Goal: Task Accomplishment & Management: Manage account settings

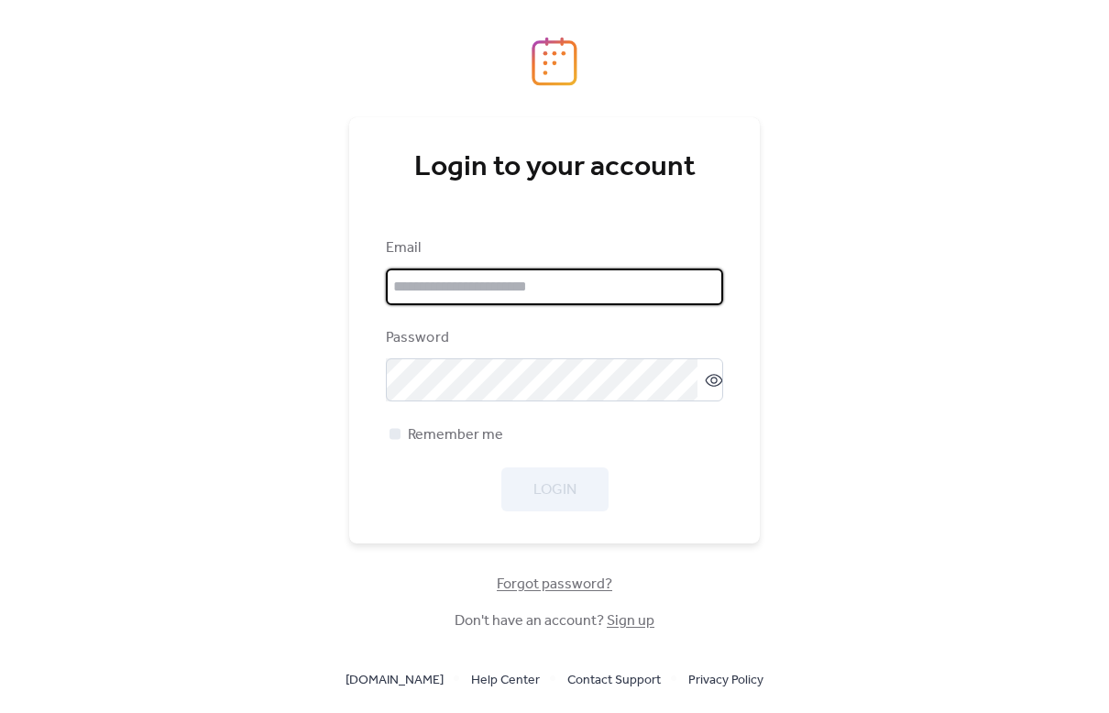
type input "**********"
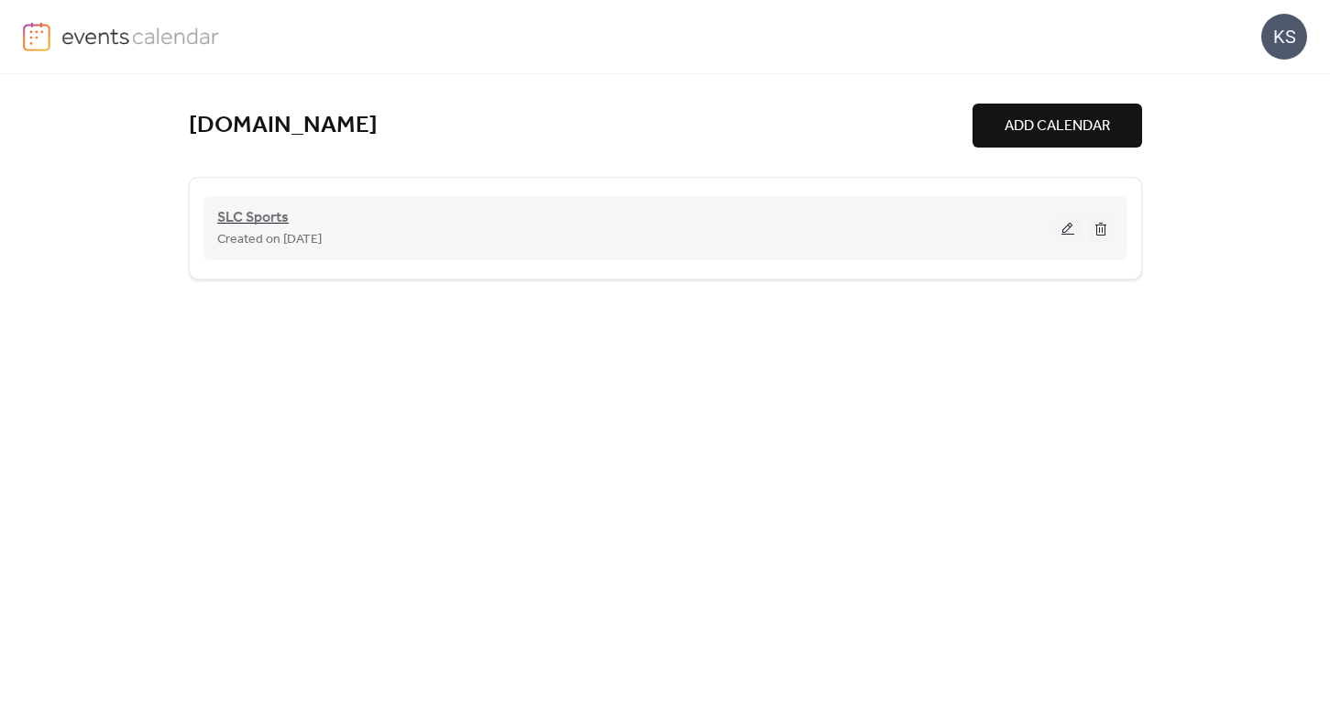
click at [246, 214] on span "SLC Sports" at bounding box center [252, 218] width 71 height 22
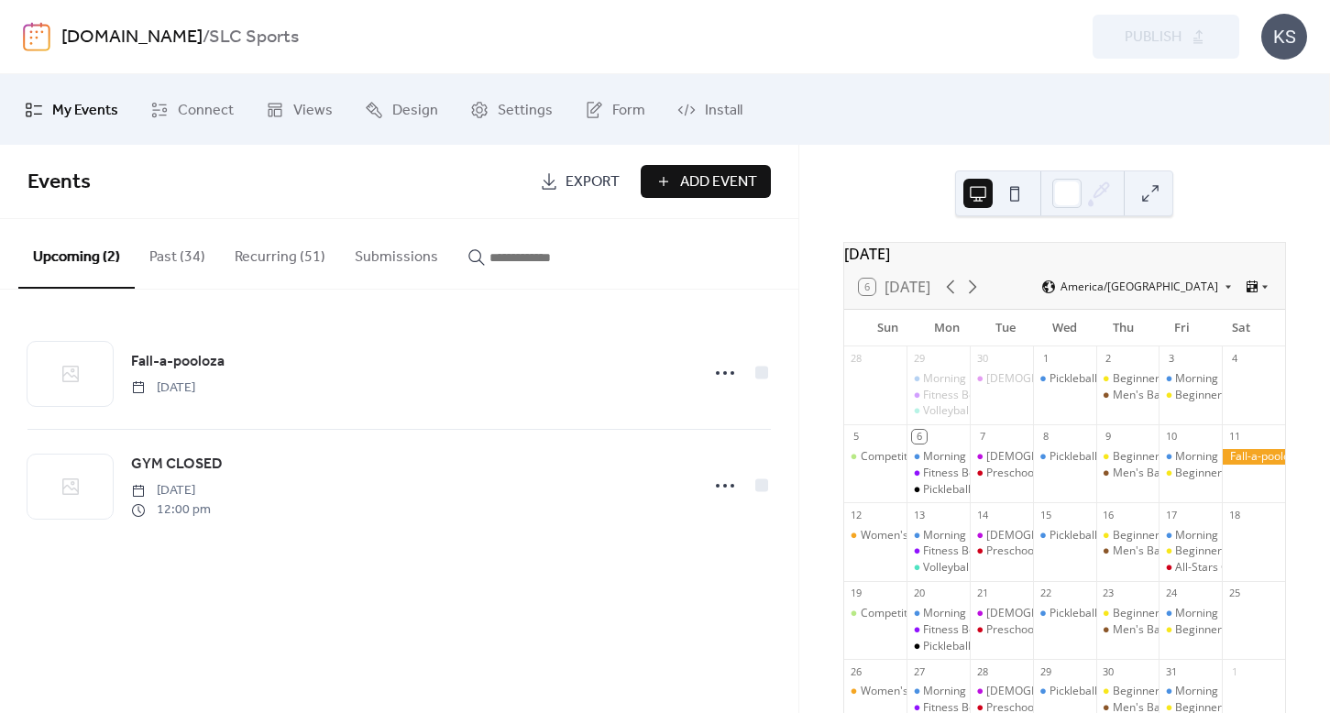
click at [276, 252] on button "Recurring (51)" at bounding box center [280, 253] width 120 height 68
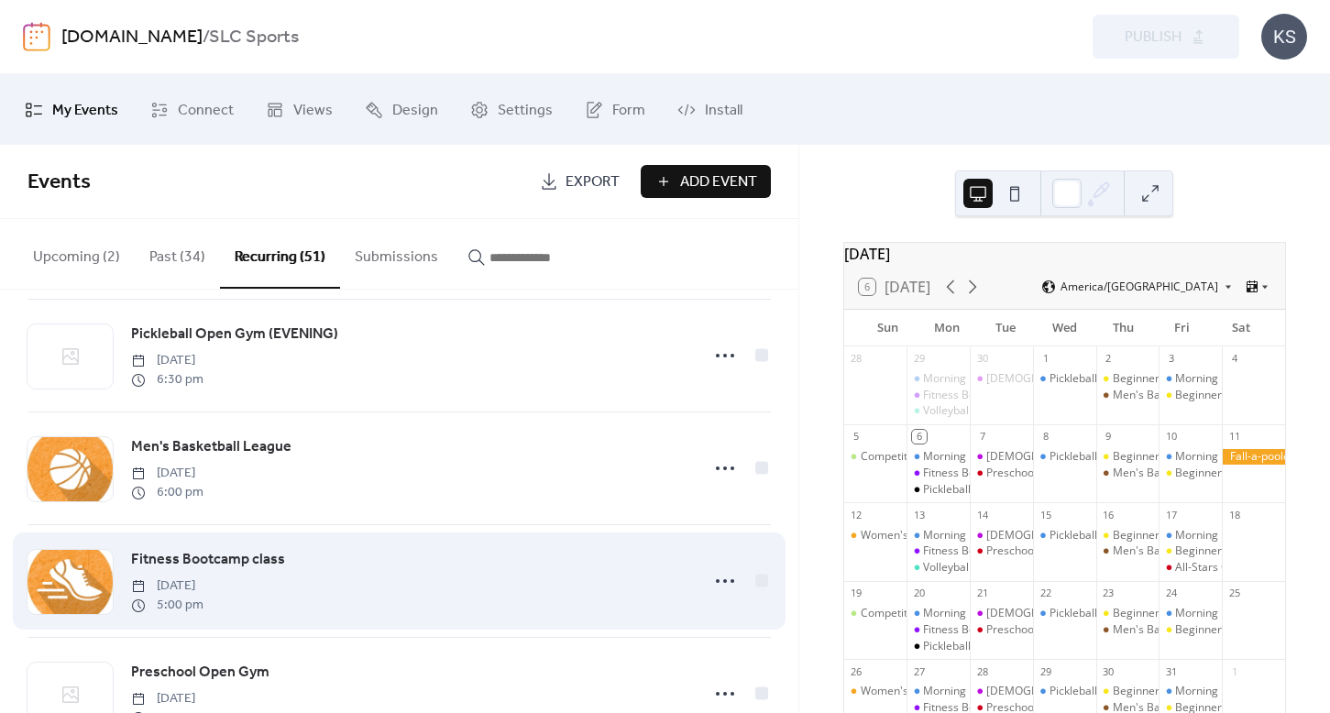
scroll to position [5204, 0]
click at [182, 555] on span "Fitness Bootcamp class" at bounding box center [208, 559] width 154 height 22
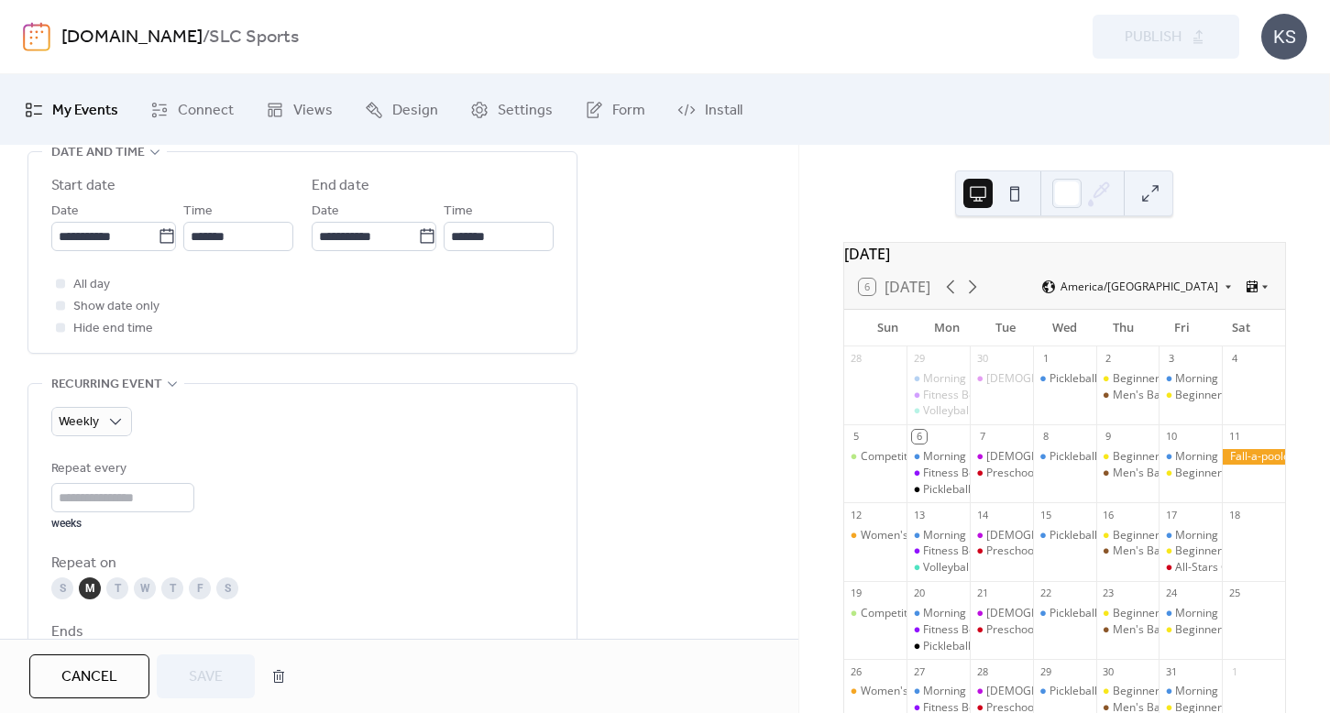
scroll to position [626, 0]
click at [220, 247] on input "*******" at bounding box center [238, 239] width 110 height 29
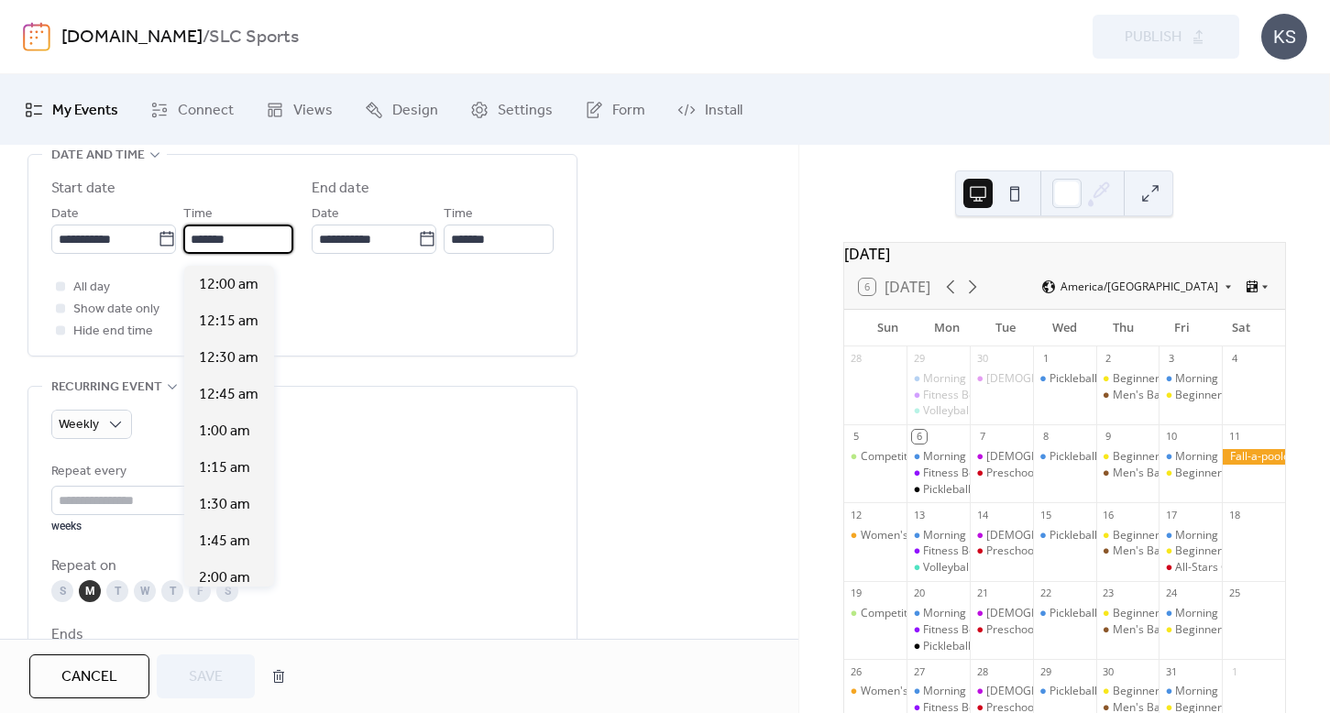
scroll to position [2493, 0]
click at [219, 364] on span "5:30 pm" at bounding box center [225, 358] width 52 height 22
type input "*******"
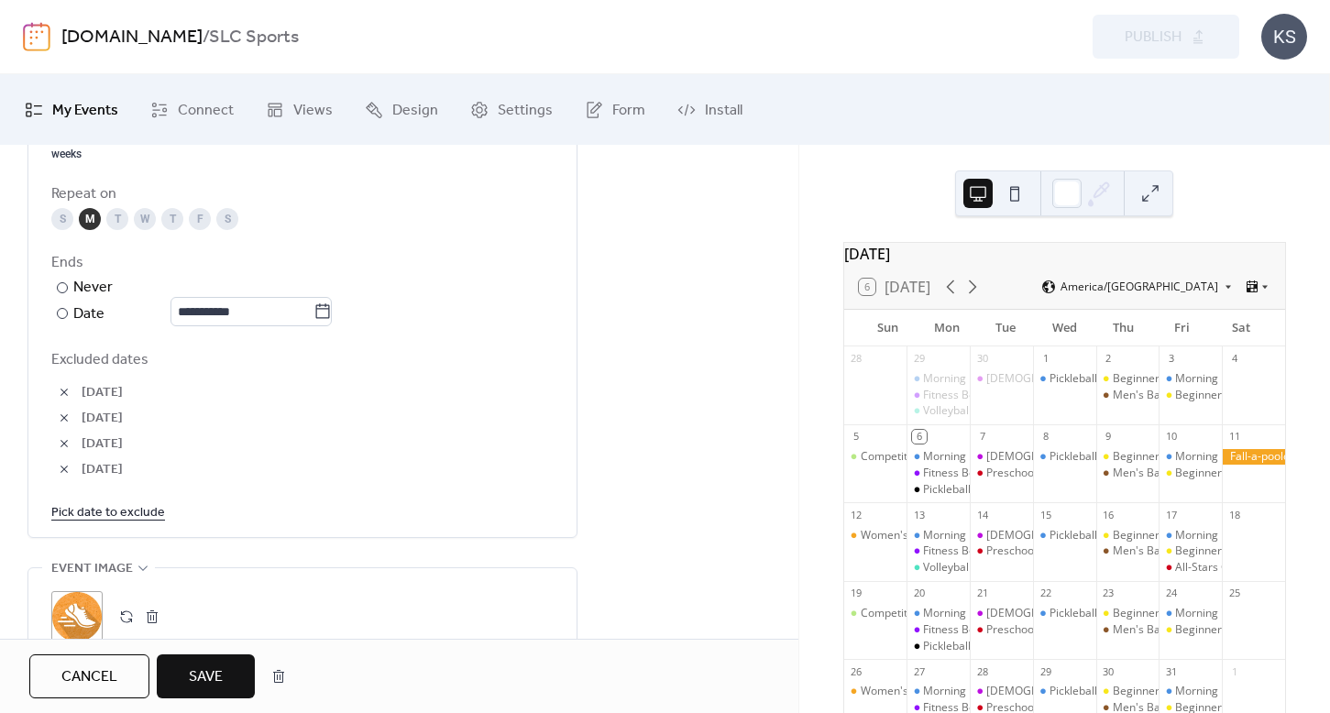
scroll to position [1005, 0]
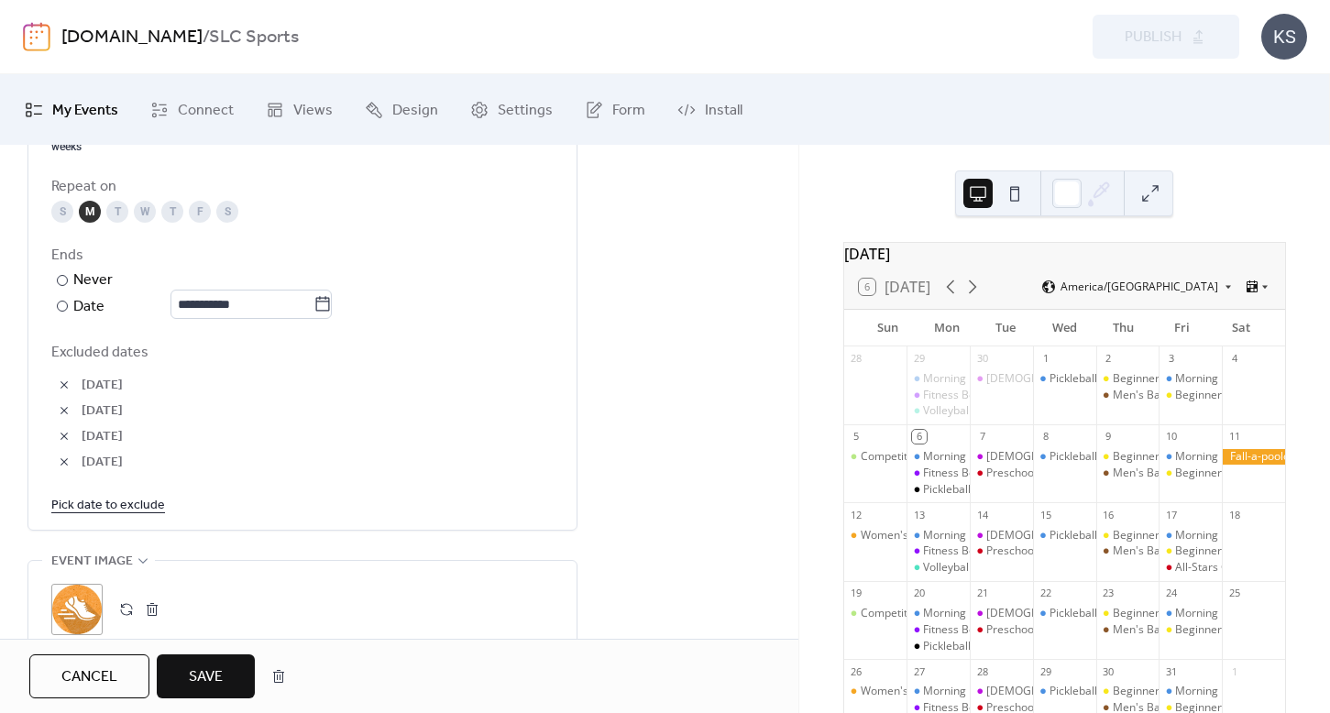
click at [202, 675] on span "Save" at bounding box center [206, 677] width 34 height 22
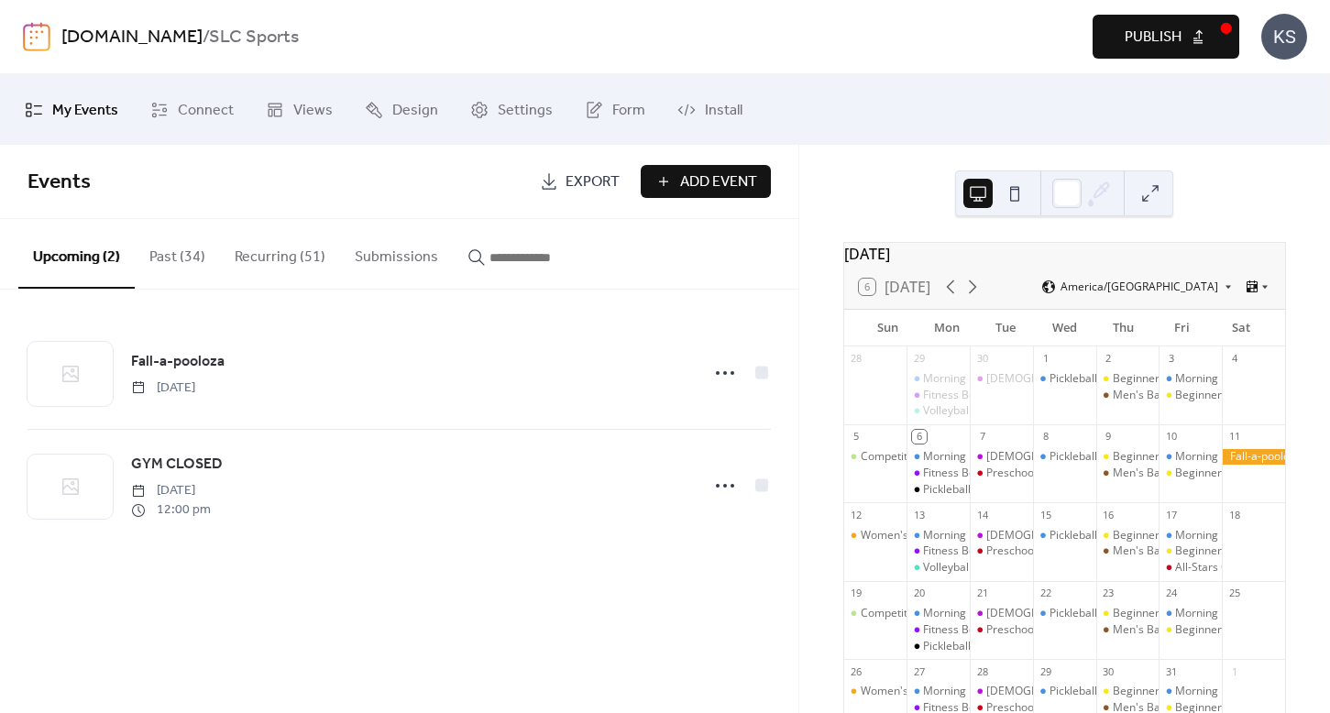
click at [1108, 49] on span "Publish" at bounding box center [1153, 38] width 57 height 22
click at [949, 481] on div "Fitness Bootcamp class" at bounding box center [982, 474] width 119 height 16
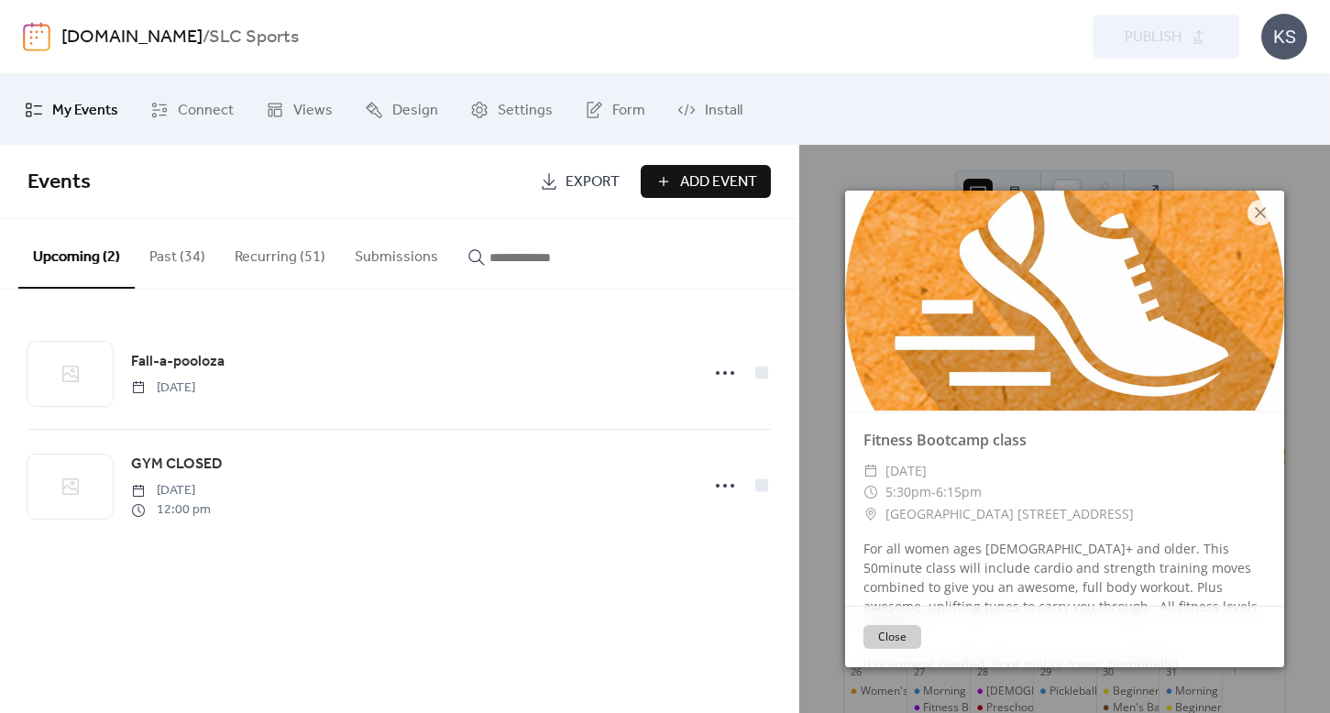
click at [889, 635] on button "Close" at bounding box center [892, 637] width 58 height 24
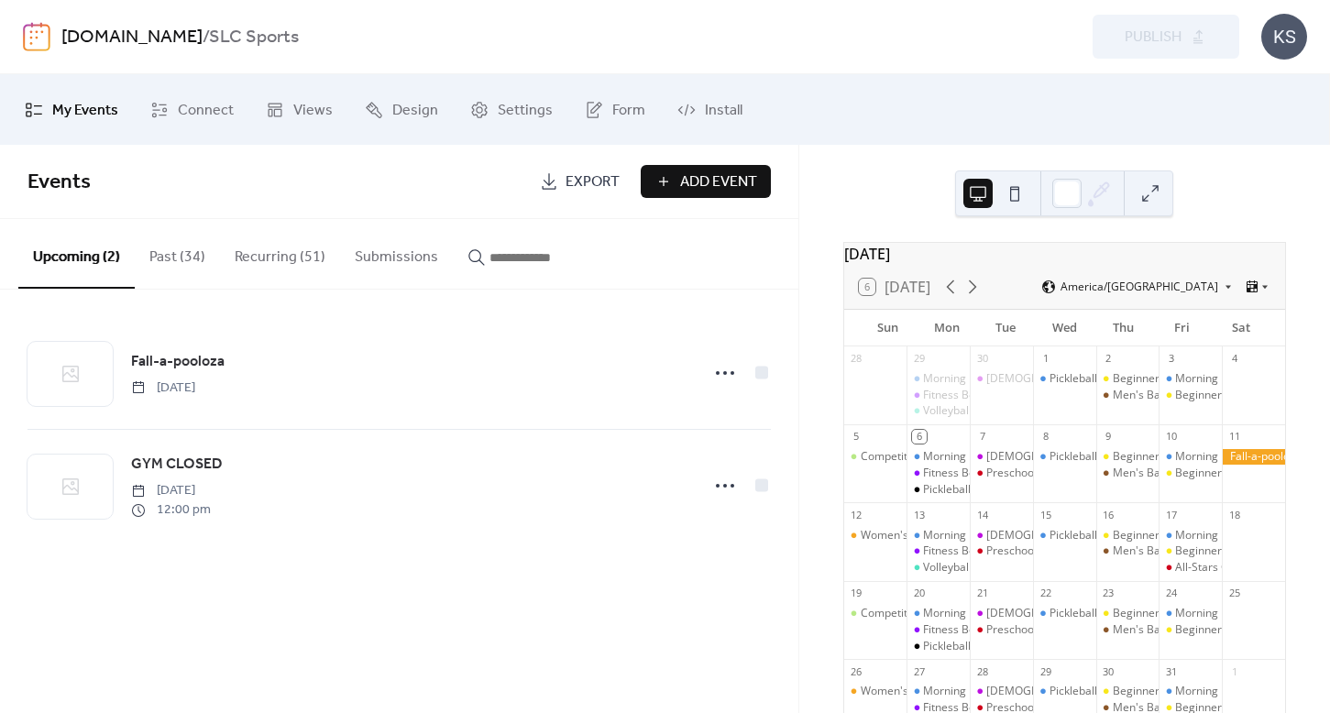
click at [808, 648] on div "[DATE] 6 [DATE] America/[GEOGRAPHIC_DATA] Sun Mon Tue Wed Thu Fri Sat 28 29 Mor…" at bounding box center [1064, 429] width 531 height 568
click at [247, 259] on button "Recurring (51)" at bounding box center [280, 253] width 120 height 68
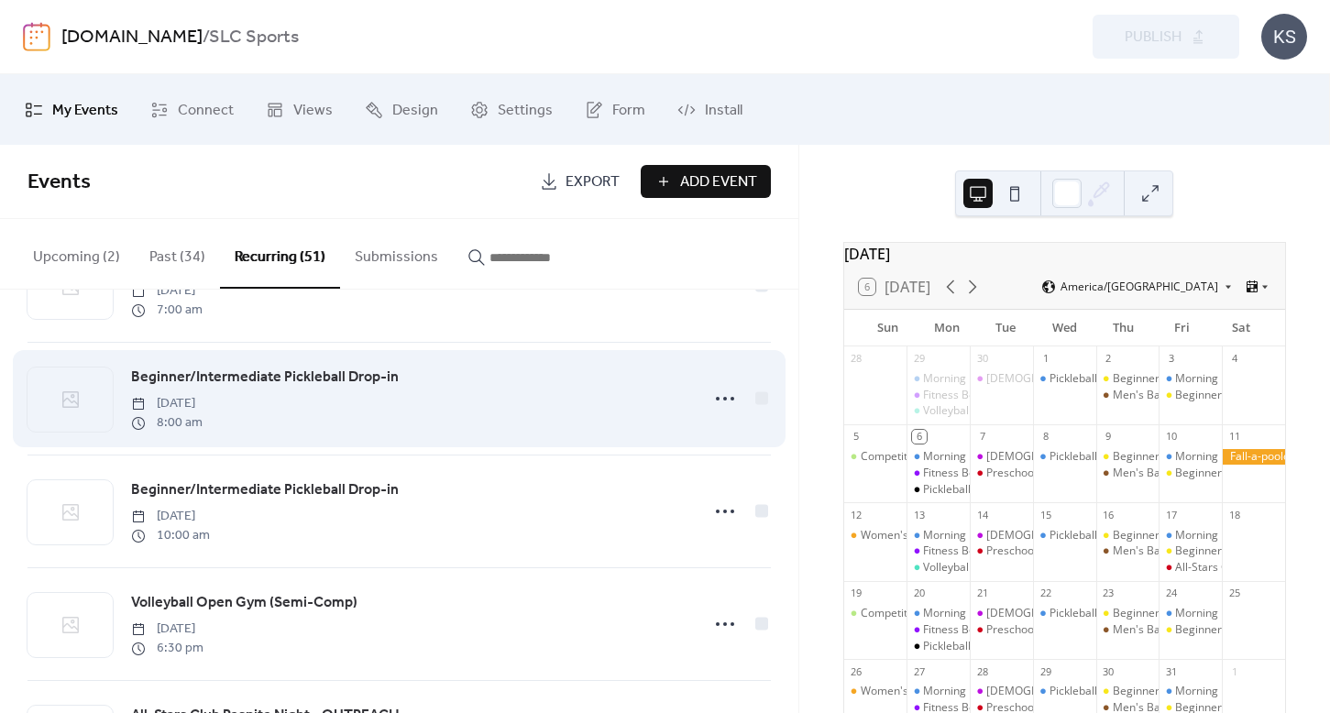
scroll to position [4699, 0]
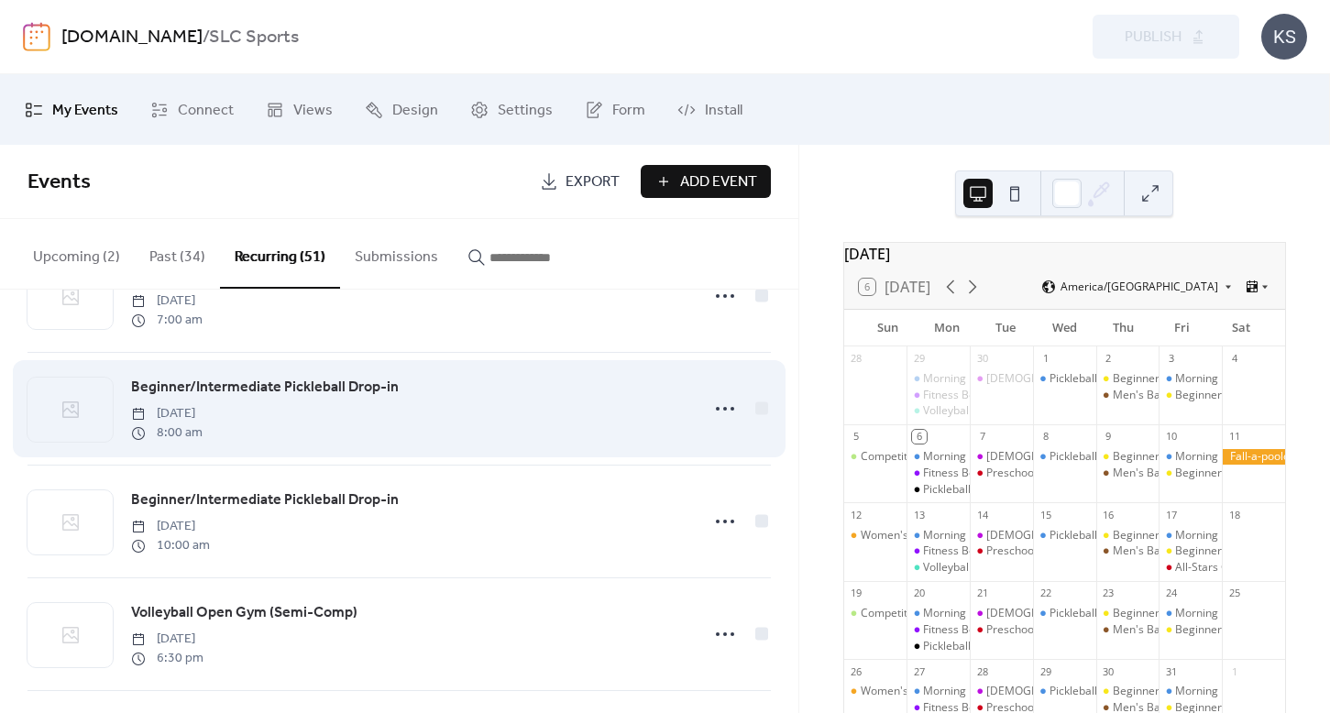
click at [208, 389] on span "Beginner/Intermediate Pickleball Drop-in" at bounding box center [265, 388] width 268 height 22
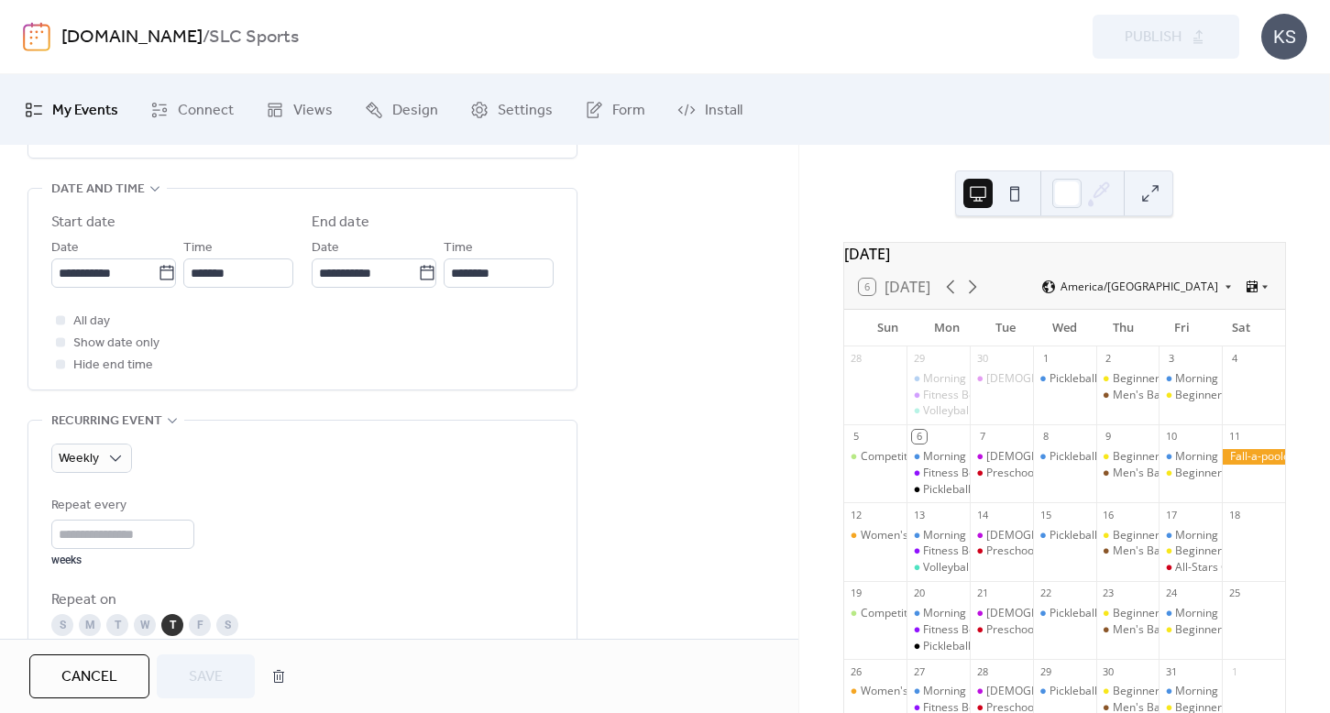
scroll to position [588, 0]
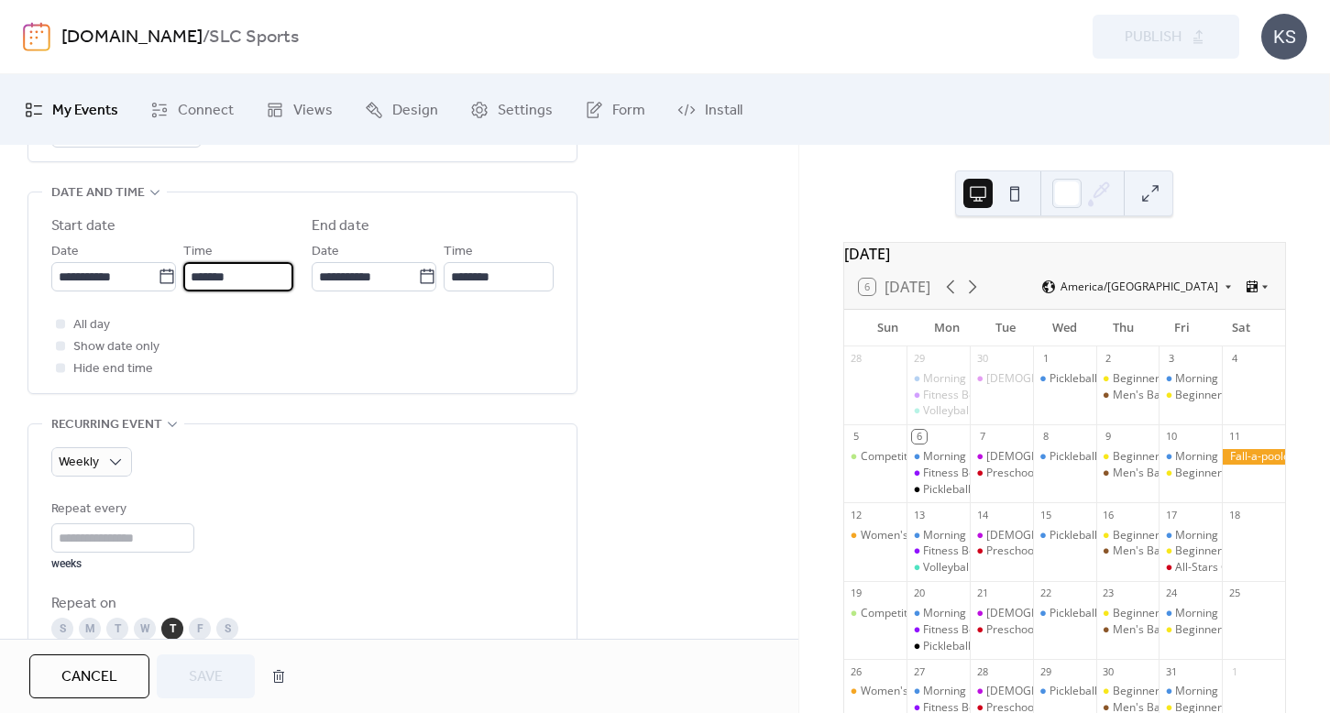
click at [225, 286] on input "*******" at bounding box center [238, 276] width 110 height 29
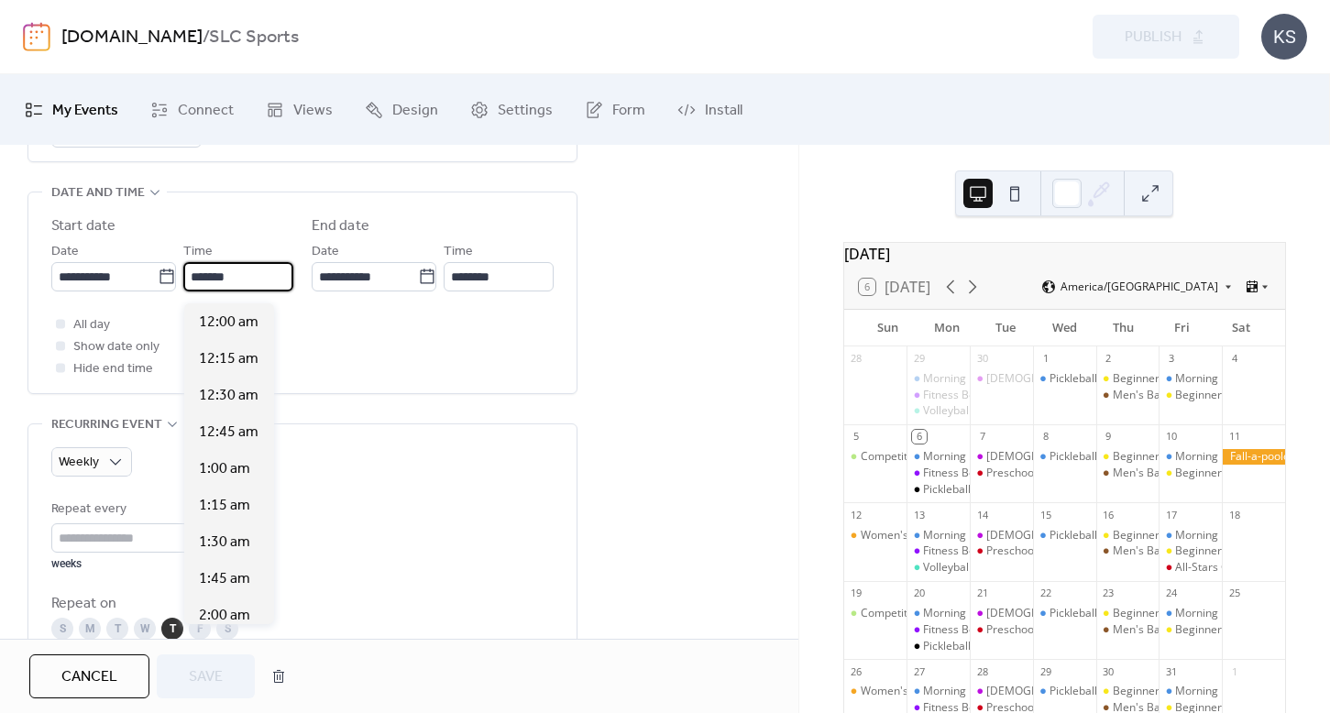
scroll to position [1173, 0]
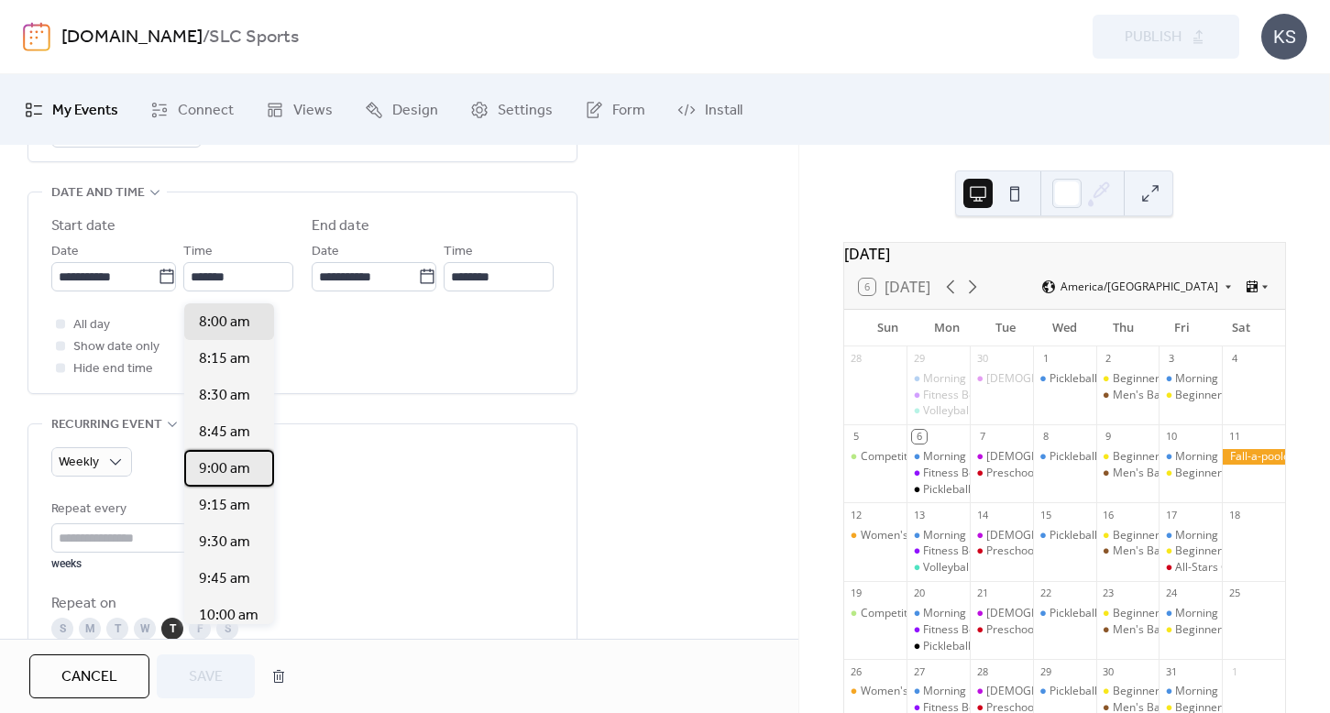
click at [225, 473] on span "9:00 am" at bounding box center [224, 469] width 51 height 22
type input "*******"
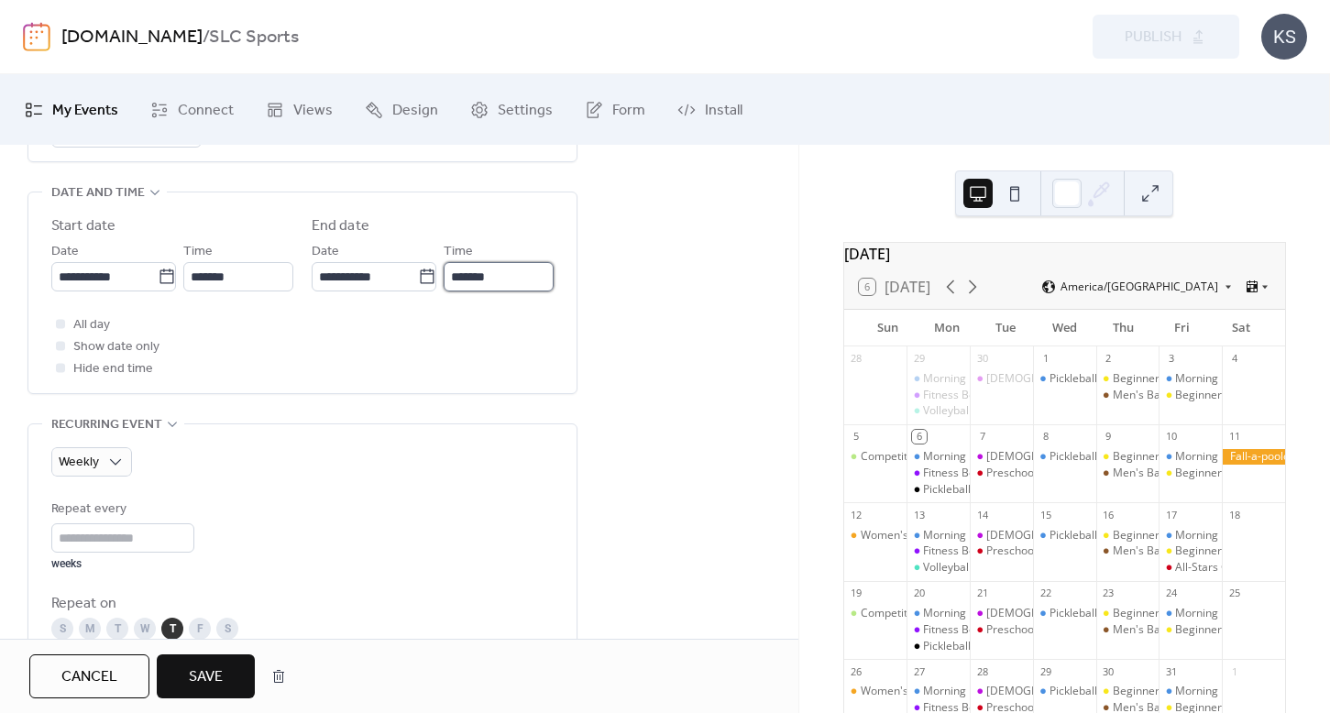
click at [485, 274] on input "*******" at bounding box center [499, 276] width 110 height 29
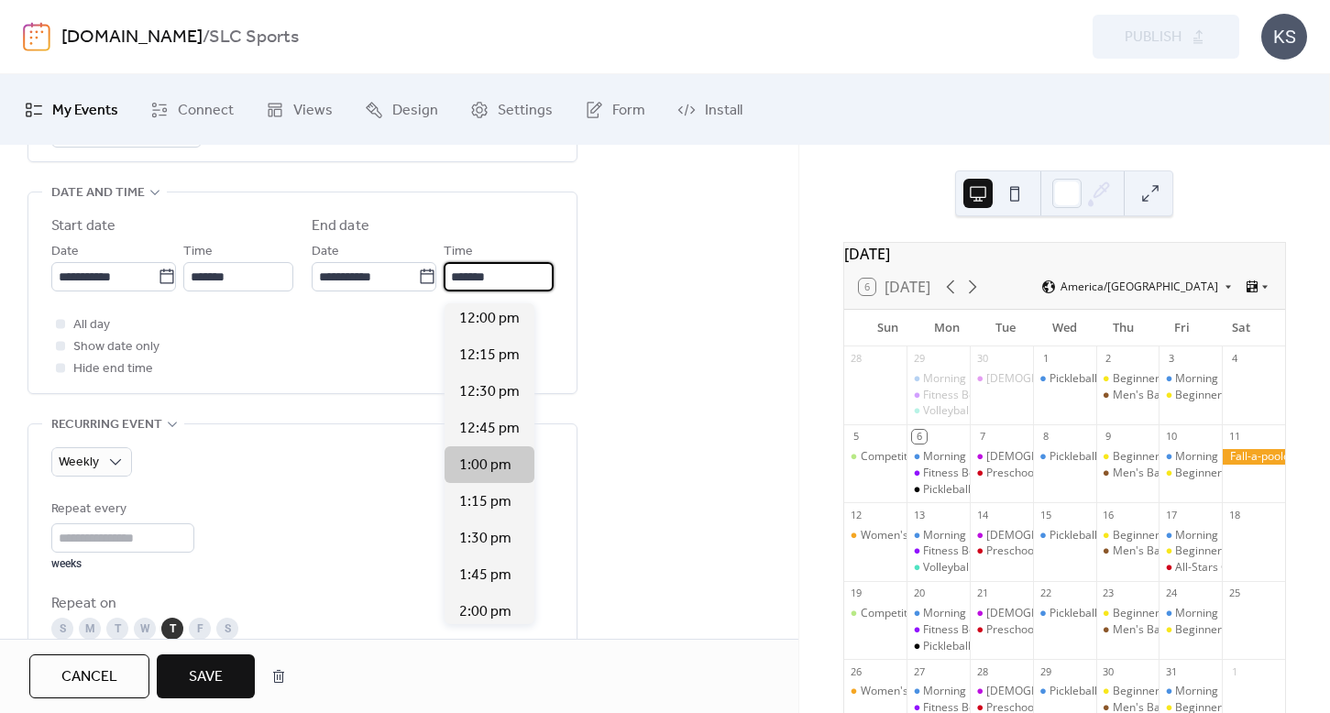
scroll to position [405, 0]
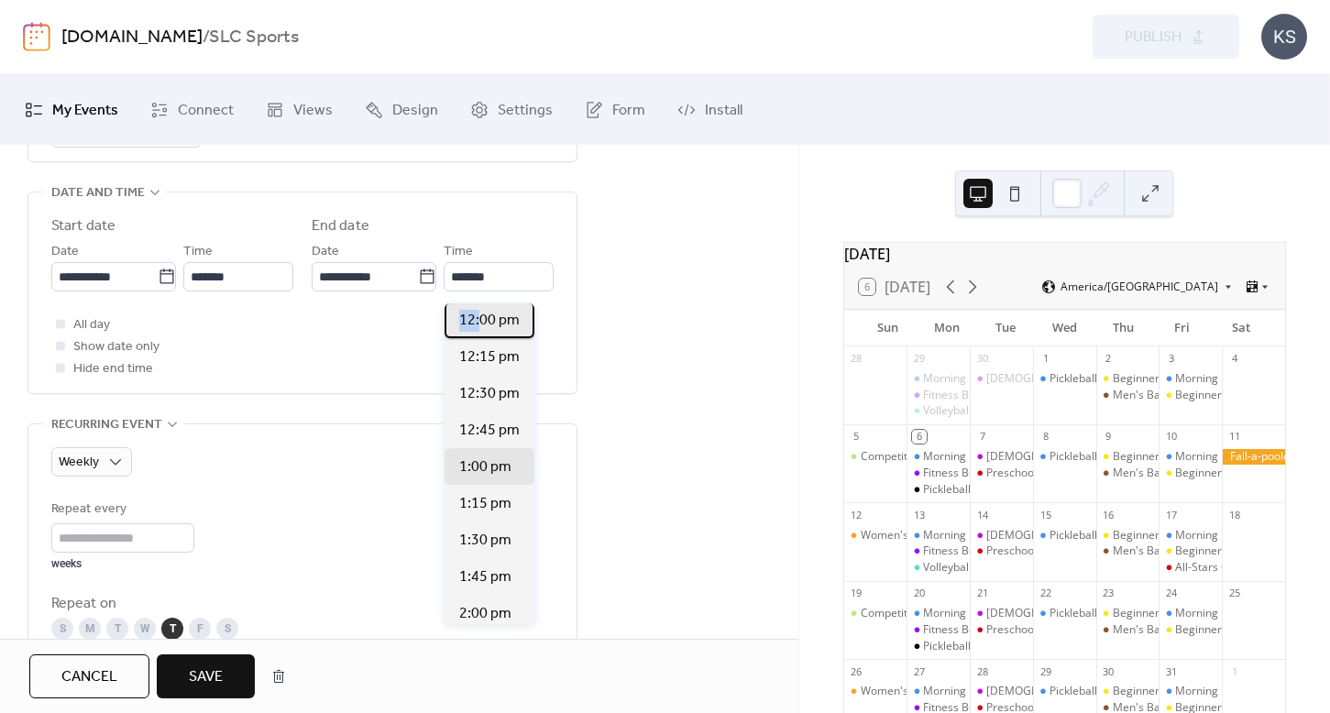
click at [478, 333] on div "12:00 pm" at bounding box center [490, 320] width 90 height 37
type input "********"
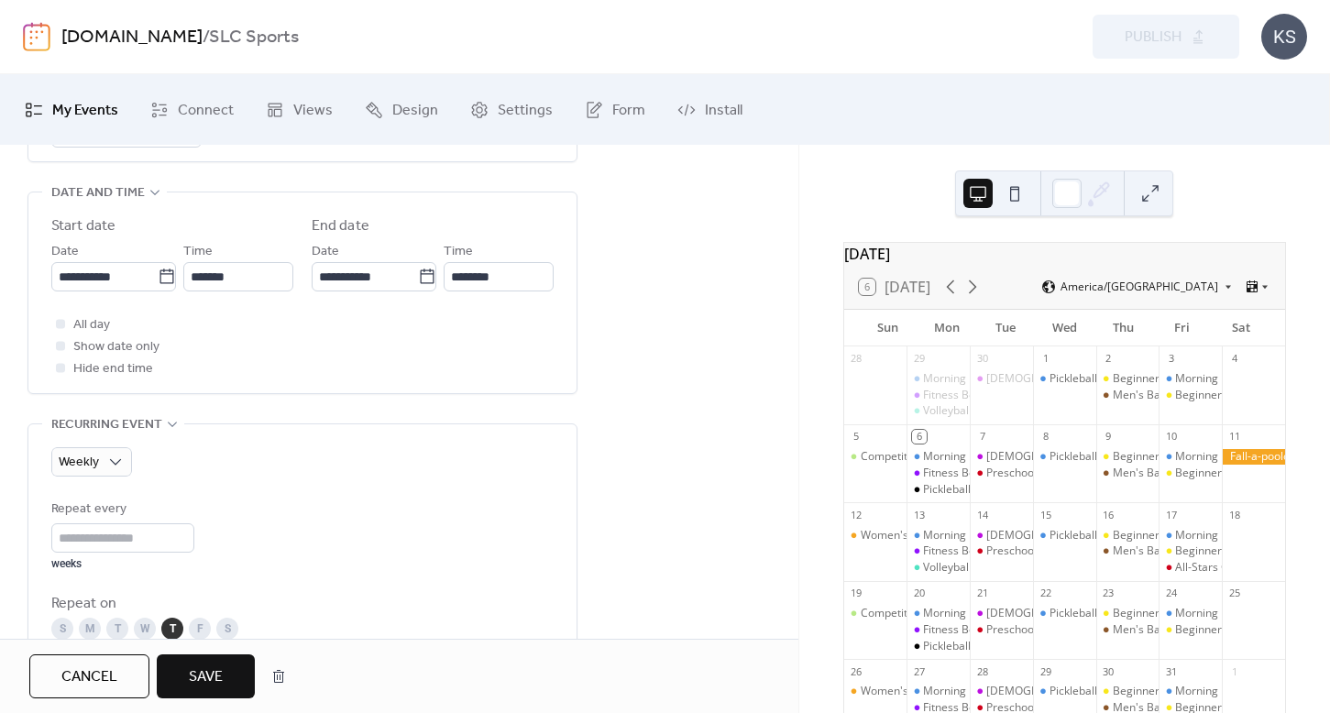
click at [212, 687] on span "Save" at bounding box center [206, 677] width 34 height 22
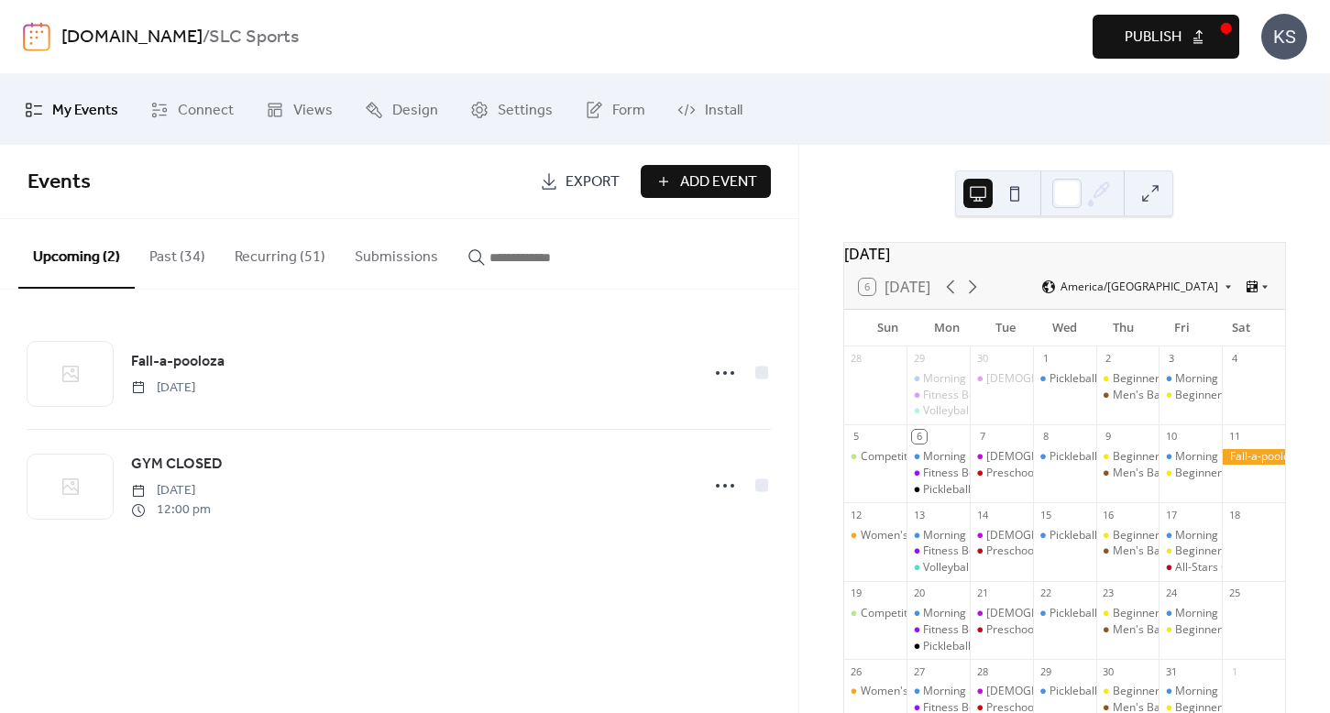
click at [1108, 32] on span "Publish" at bounding box center [1153, 38] width 57 height 22
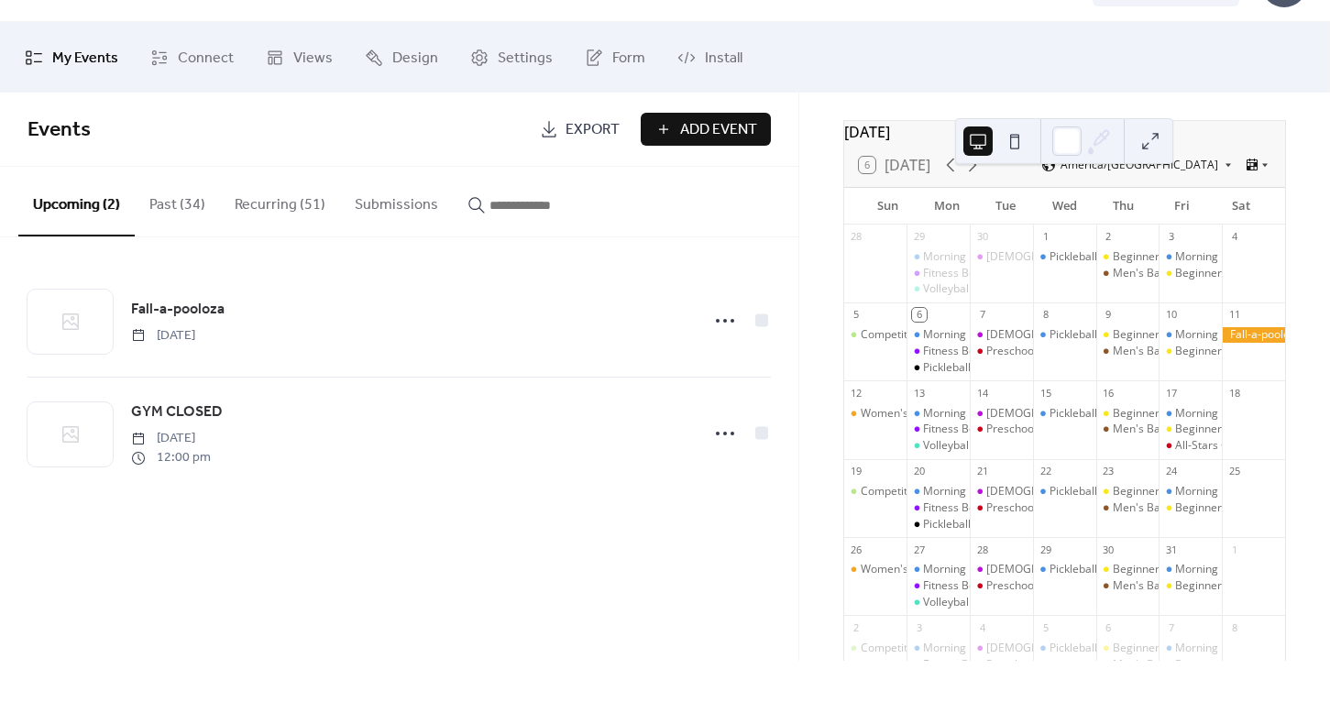
scroll to position [71, 0]
click at [266, 219] on button "Recurring (51)" at bounding box center [280, 253] width 120 height 68
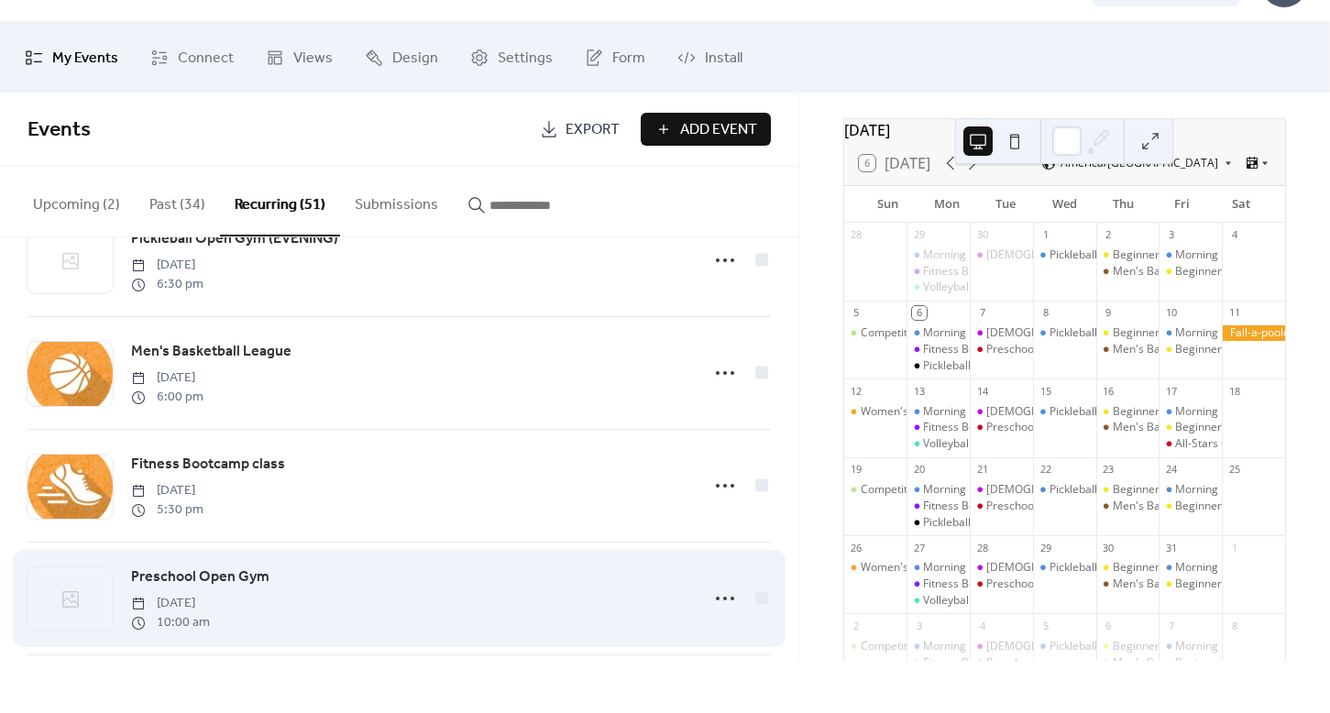
scroll to position [5343, 0]
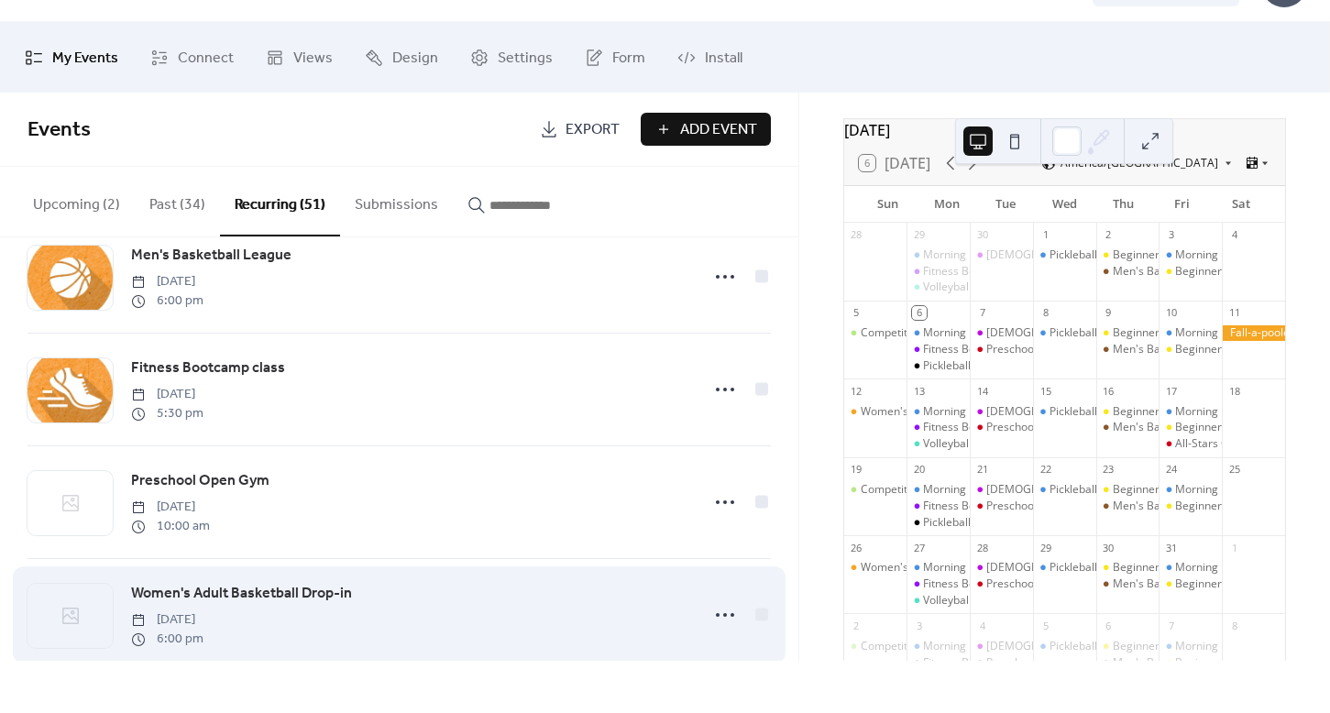
click at [203, 635] on span "Women's Adult Basketball Drop-in" at bounding box center [241, 646] width 221 height 22
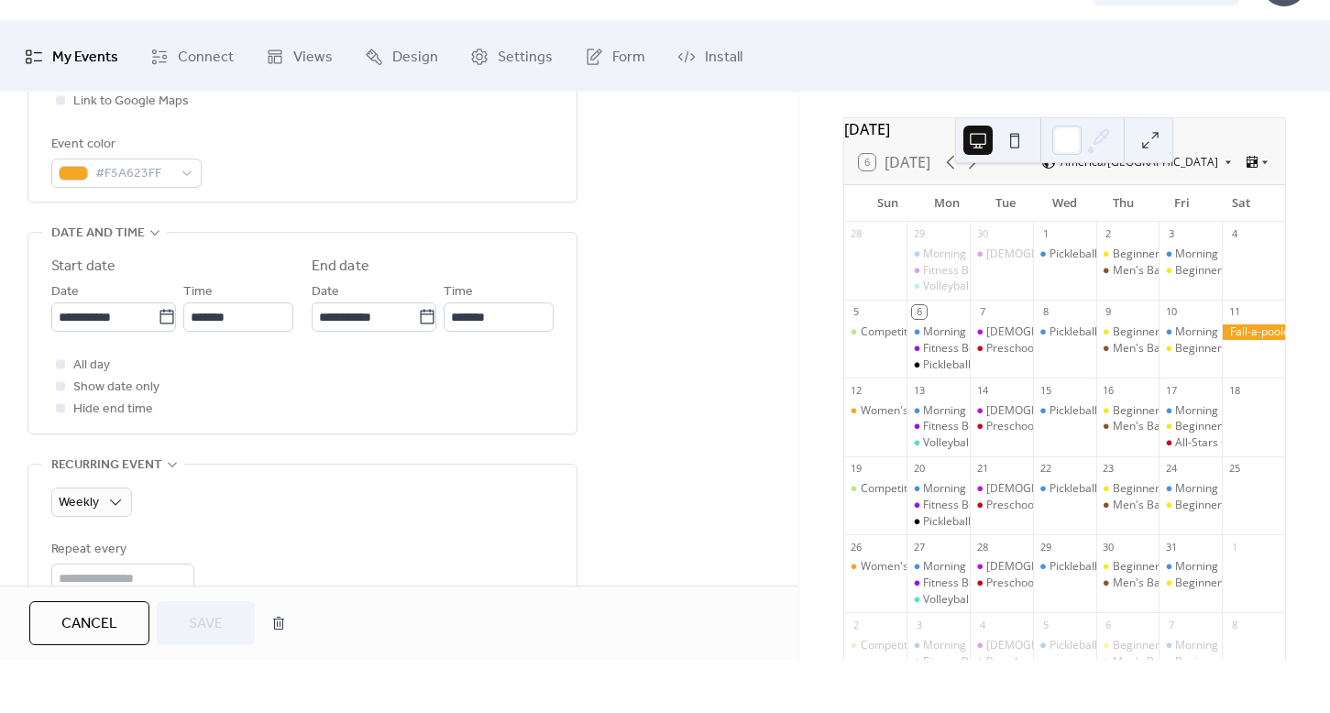
scroll to position [533, 0]
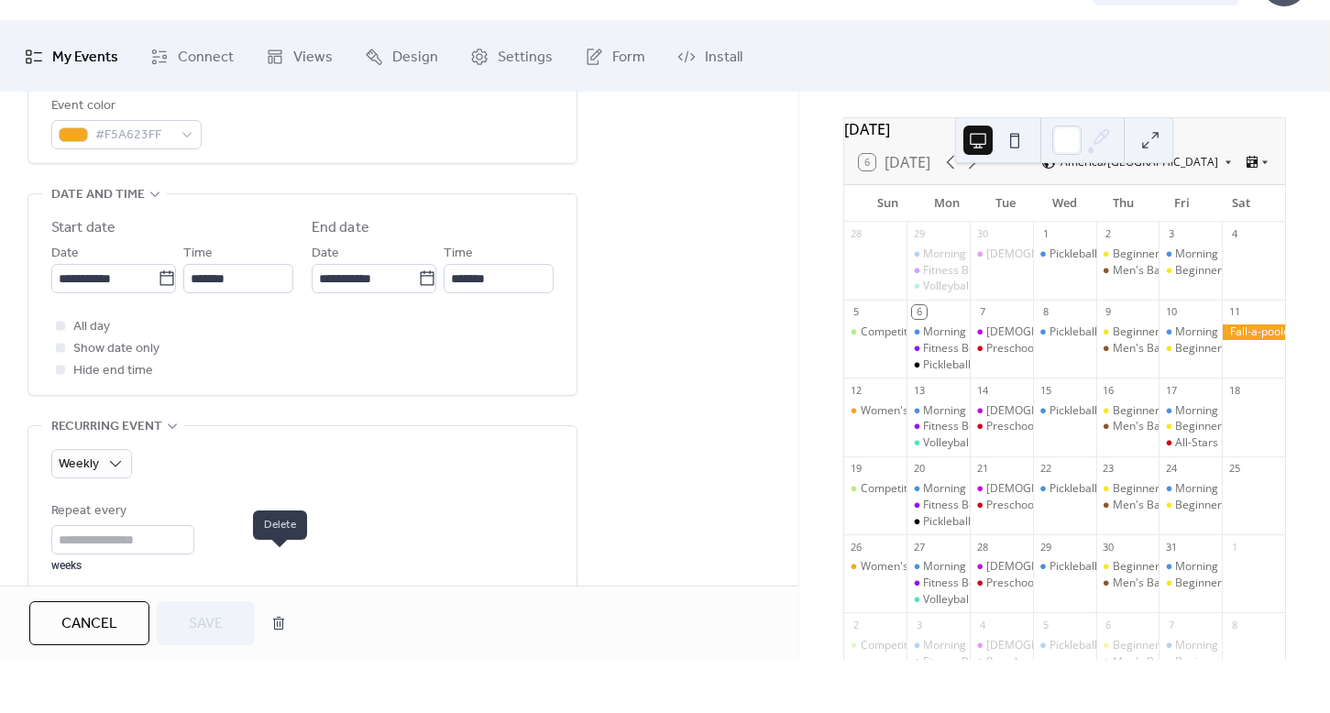
click at [288, 658] on button "button" at bounding box center [278, 676] width 33 height 37
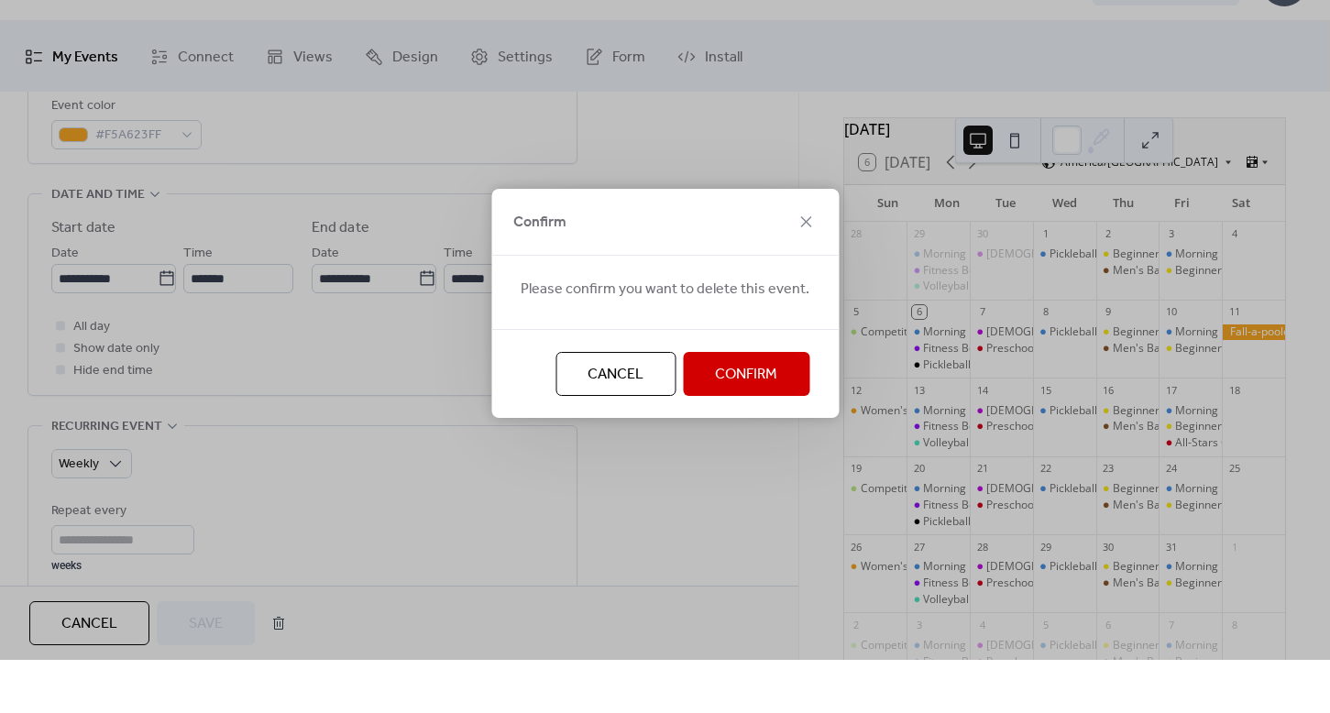
click at [734, 417] on span "Confirm" at bounding box center [746, 428] width 62 height 22
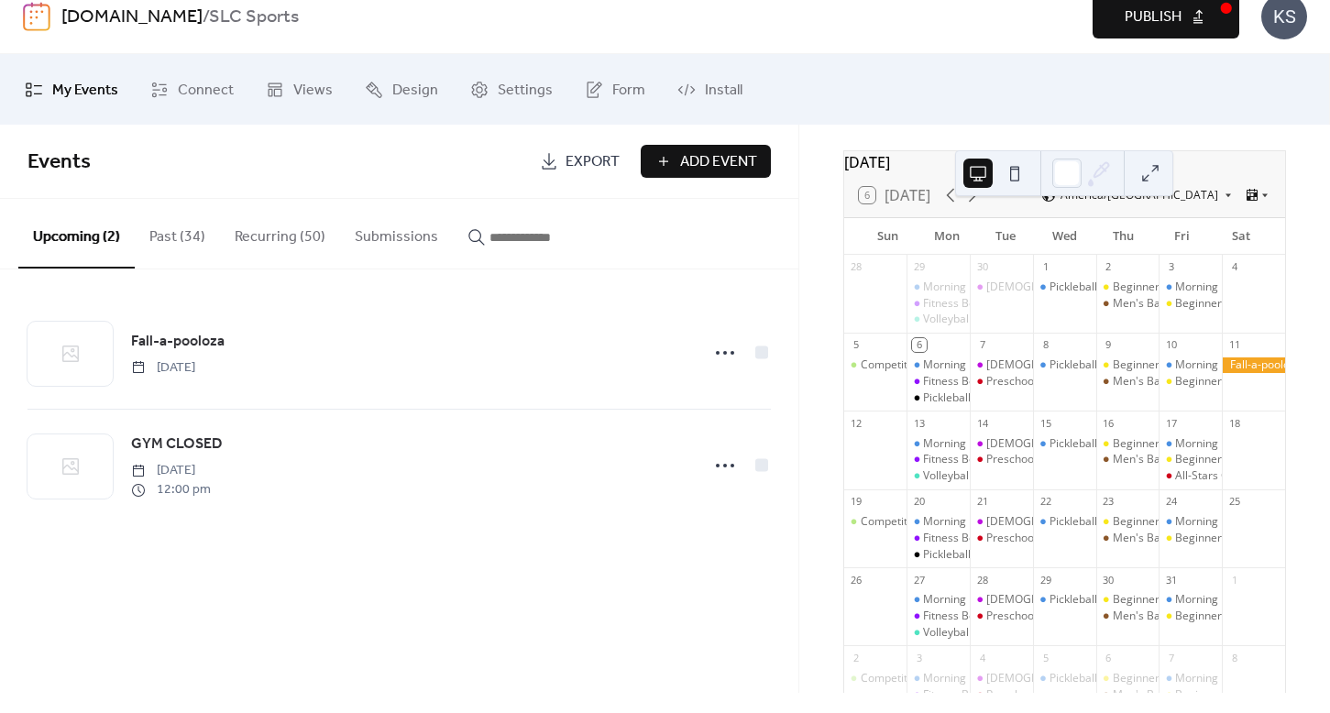
click at [1108, 30] on span "Publish" at bounding box center [1153, 38] width 57 height 22
